Goal: Navigation & Orientation: Find specific page/section

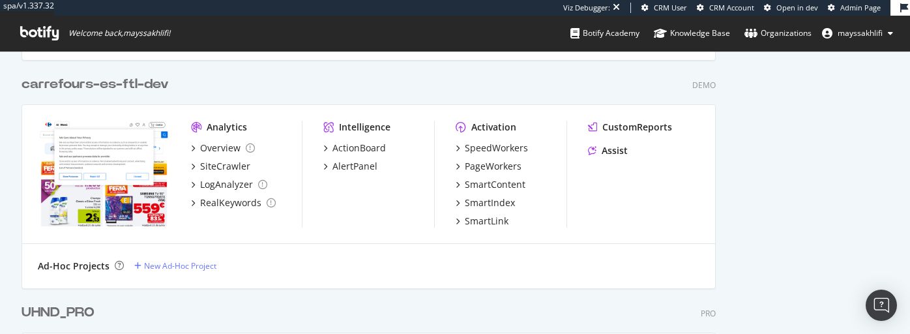
scroll to position [1864, 0]
click at [40, 34] on icon at bounding box center [39, 33] width 38 height 14
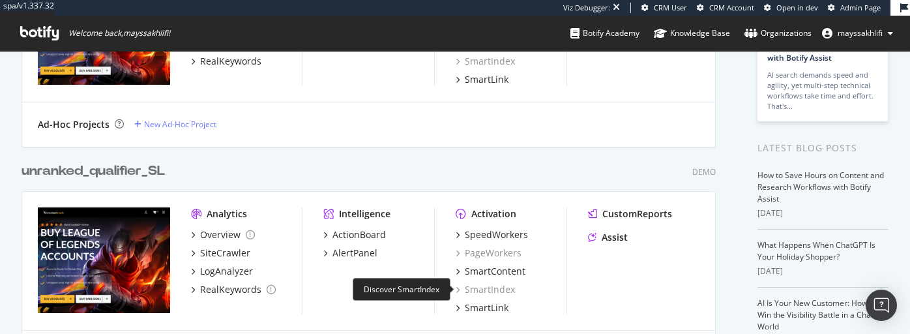
click at [486, 234] on div "SmartIndex" at bounding box center [485, 289] width 59 height 13
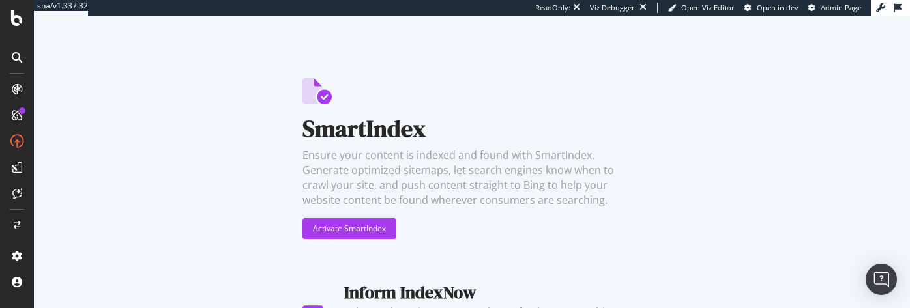
click at [838, 7] on span "Admin Page" at bounding box center [841, 8] width 40 height 10
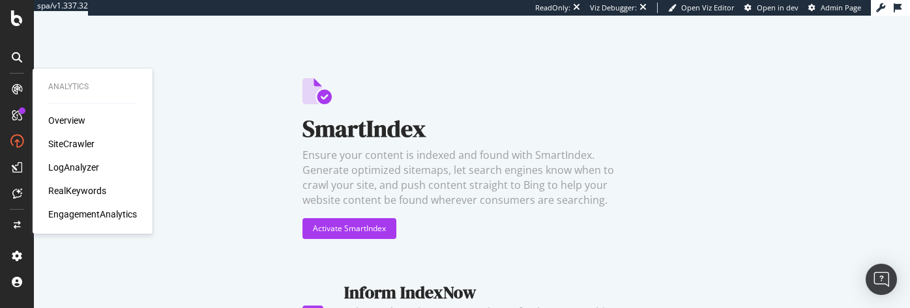
click at [66, 149] on div "SiteCrawler" at bounding box center [71, 144] width 46 height 13
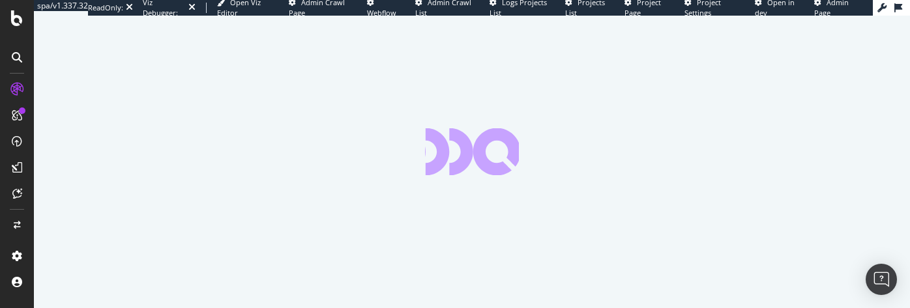
click at [631, 13] on span "Project Page" at bounding box center [642, 7] width 37 height 20
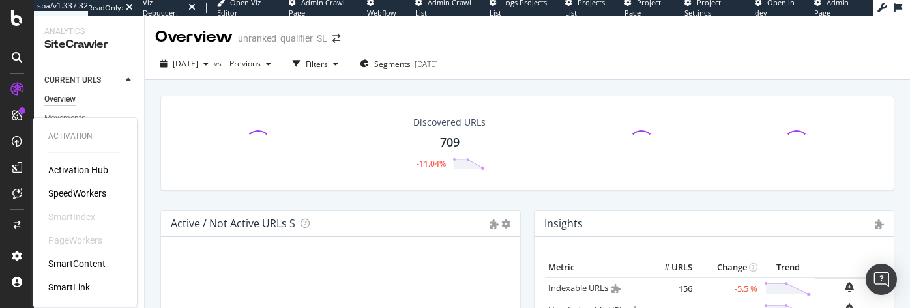
click at [80, 219] on div "SmartIndex" at bounding box center [71, 217] width 47 height 13
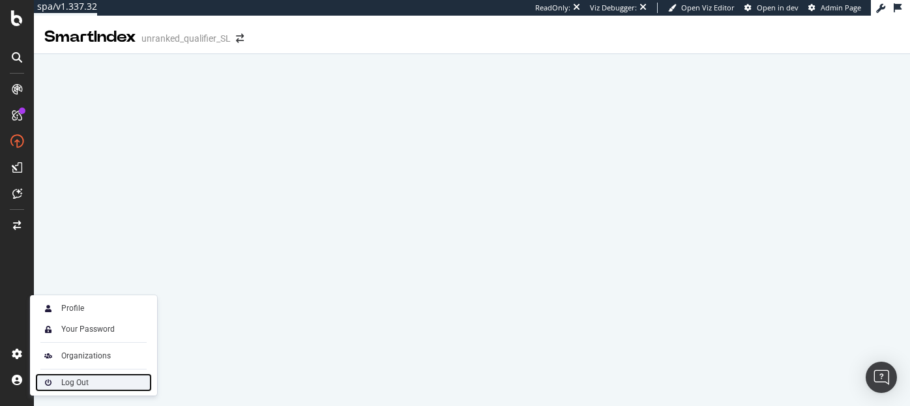
click at [65, 308] on div "Log Out" at bounding box center [74, 382] width 27 height 10
